Goal: Information Seeking & Learning: Learn about a topic

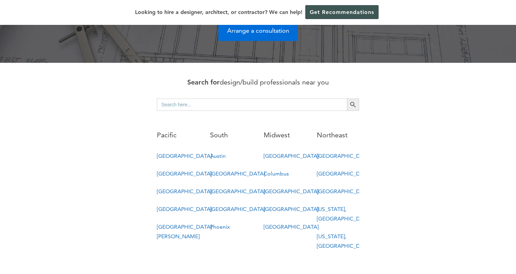
scroll to position [320, 0]
click at [217, 153] on link "Austin" at bounding box center [218, 156] width 16 height 6
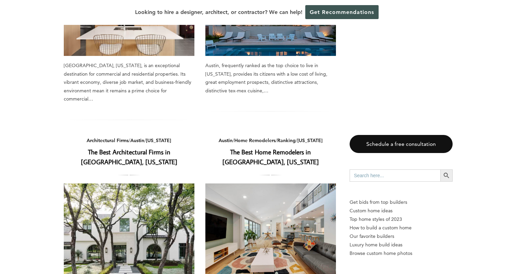
scroll to position [396, 0]
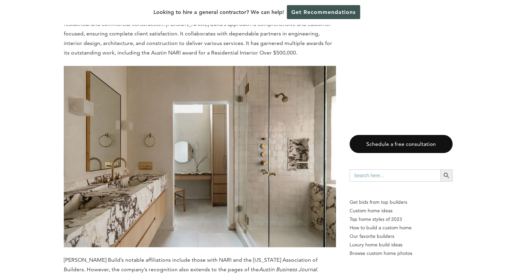
scroll to position [966, 0]
